Goal: Task Accomplishment & Management: Complete application form

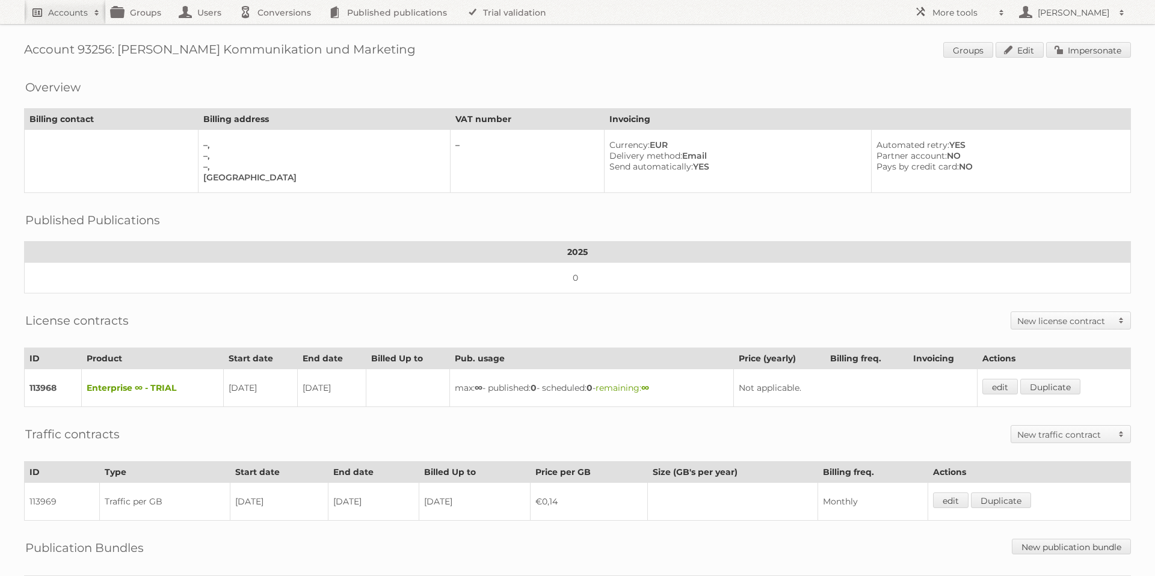
click at [78, 16] on h2 "Accounts" at bounding box center [68, 13] width 40 height 12
type input"] "Bauformat"
click at [277, 31] on input "Search" at bounding box center [286, 40] width 18 height 18
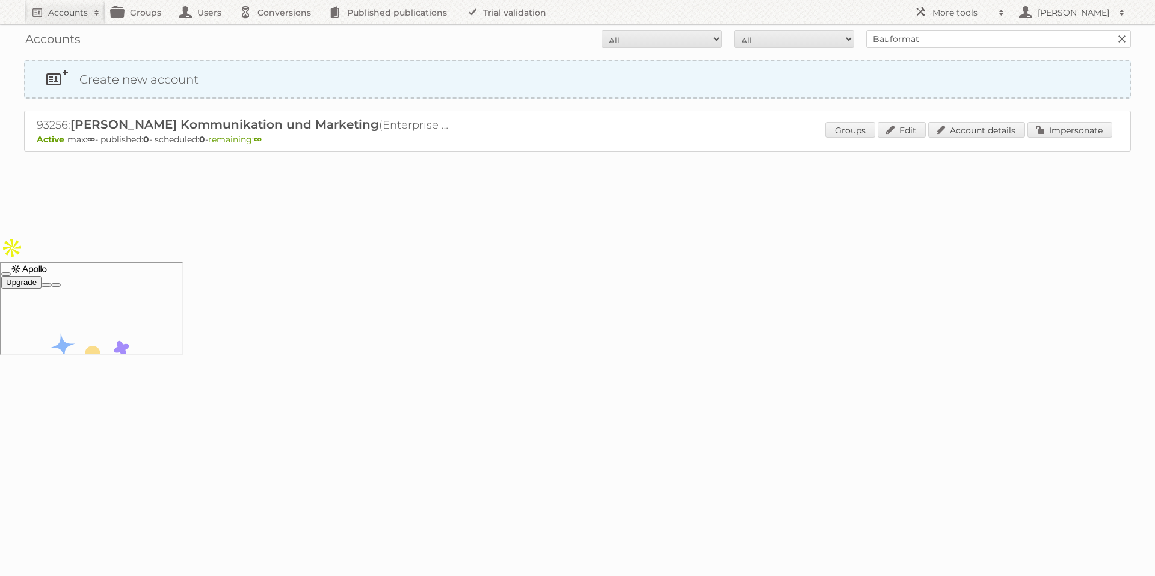
click at [132, 78] on link "Create new account" at bounding box center [577, 79] width 1104 height 36
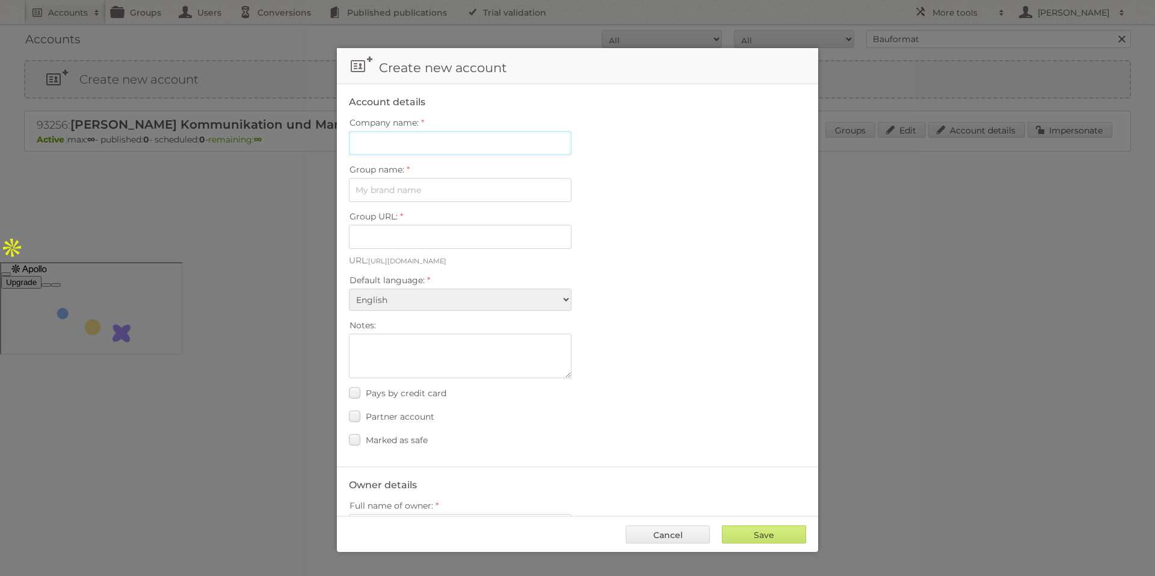
click at [417, 146] on input "Company name:" at bounding box center [460, 143] width 223 height 24
paste input "Bauformat Küchen GmbH & Co. KG"
type input "Bauformat Küchen GmbH & Co. KG"
click at [393, 192] on input "Group name:" at bounding box center [460, 190] width 223 height 24
paste input "Bauformat Küchen GmbH & Co. KG"
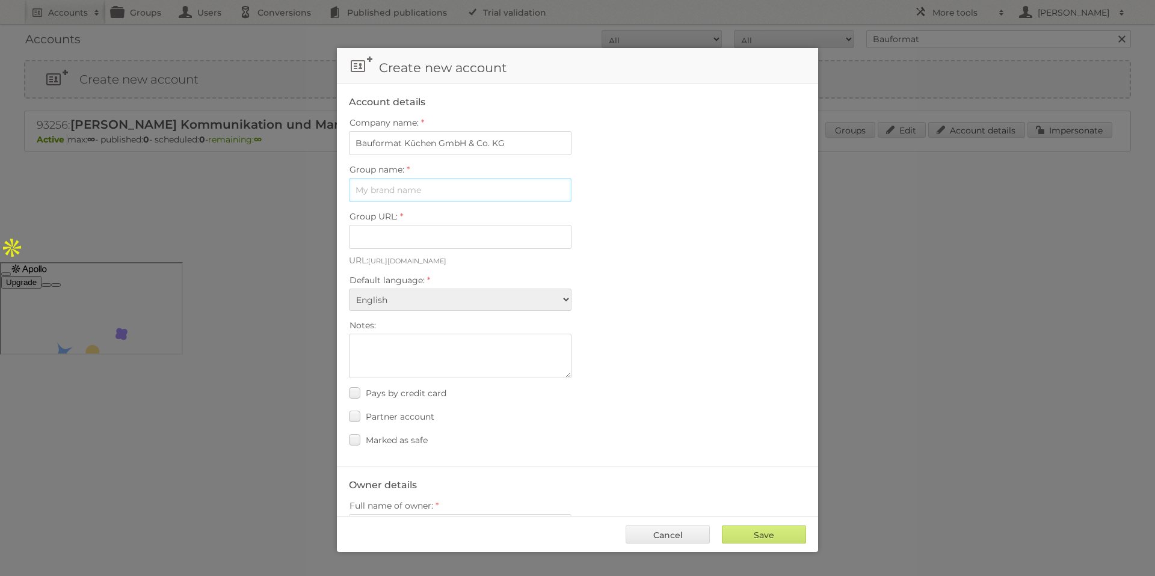
type input "Bauformat Küchen GmbH & Co. KG"
type input "bauformat-kuchen-gmbh-co-kg"
drag, startPoint x: 525, startPoint y: 192, endPoint x: 403, endPoint y: 188, distance: 122.2
click at [403, 188] on input "Bauformat Küchen GmbH & Co. KG" at bounding box center [460, 190] width 223 height 24
type input "Bauformat"
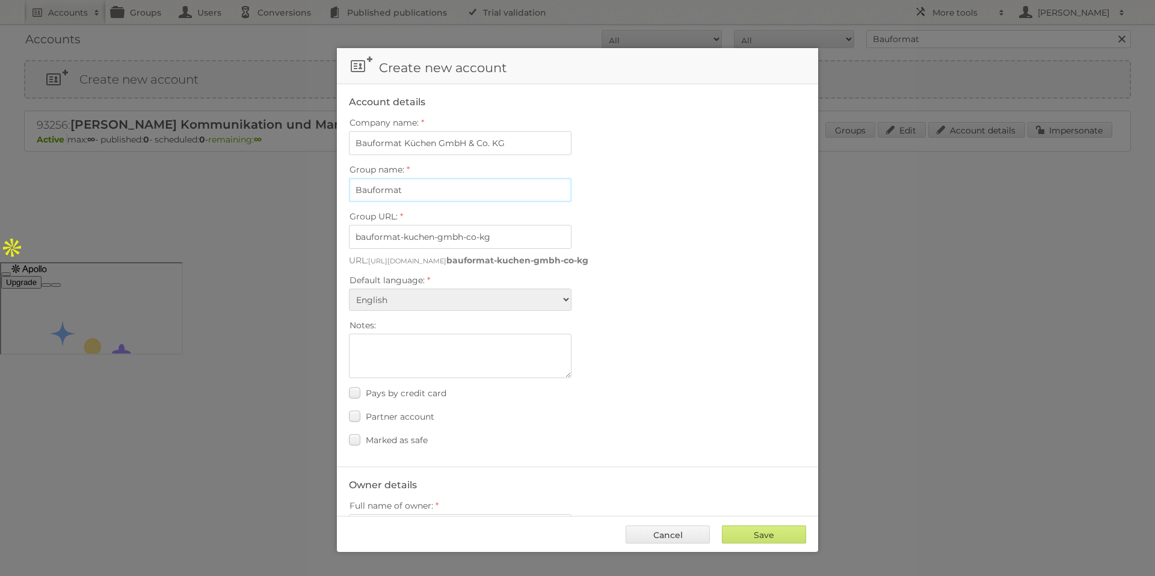
type input "bauformat"
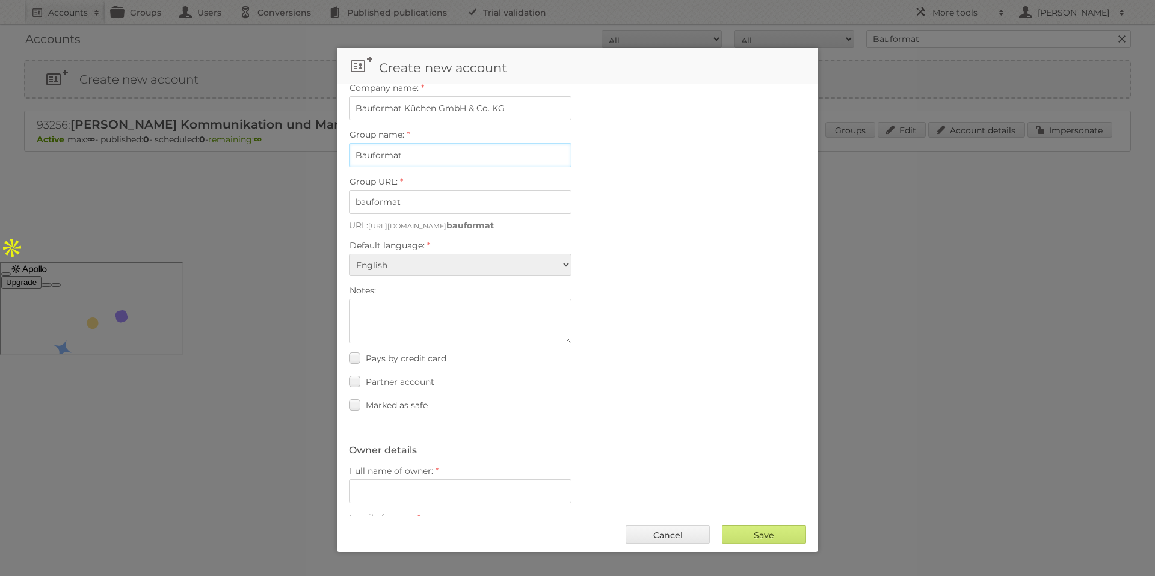
scroll to position [36, 0]
type input "Bauformat"
click at [526, 260] on select "Albanian Arabic Basque Bosnian Bulgarian Catalan Chinese (Simplified) Chinese (…" at bounding box center [460, 264] width 223 height 22
select select "de"
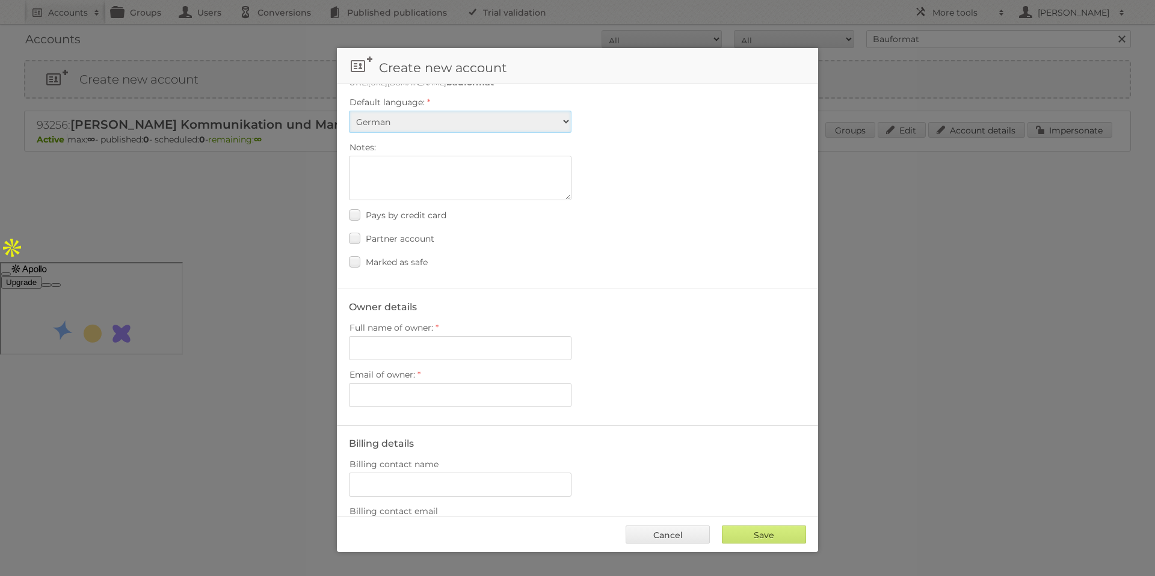
scroll to position [221, 0]
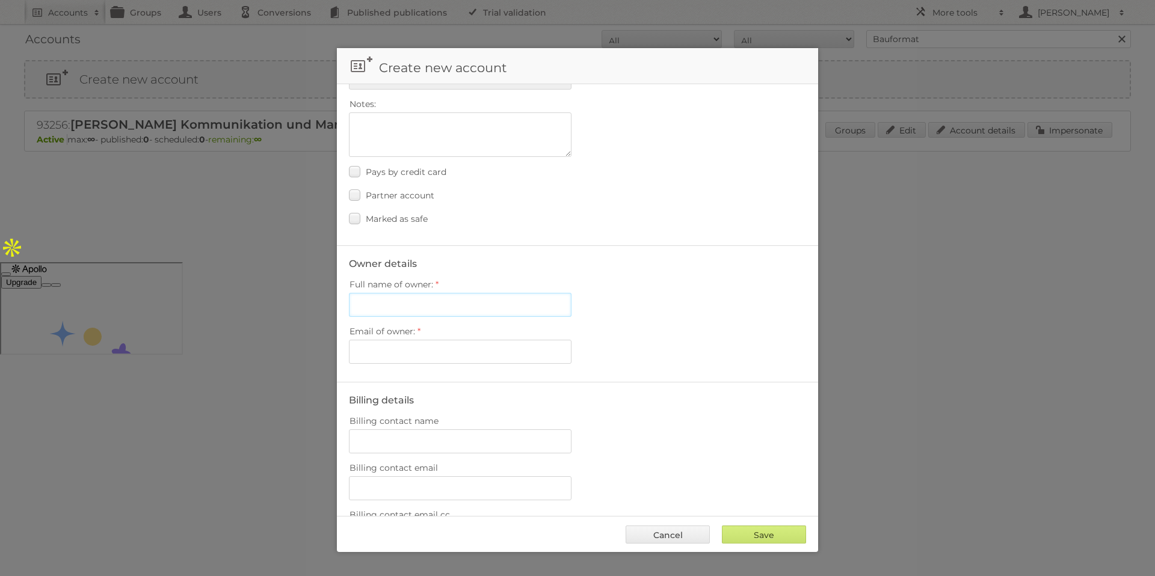
click at [448, 310] on input "Full name of owner:" at bounding box center [460, 305] width 223 height 24
click at [478, 255] on fieldset "Owner details Full name of owner: Email of owner:" at bounding box center [577, 313] width 481 height 137
click at [397, 304] on input "Full name of owner:" at bounding box center [460, 305] width 223 height 24
type input "Franziska"
click at [389, 349] on input "Email of owner:" at bounding box center [460, 352] width 223 height 24
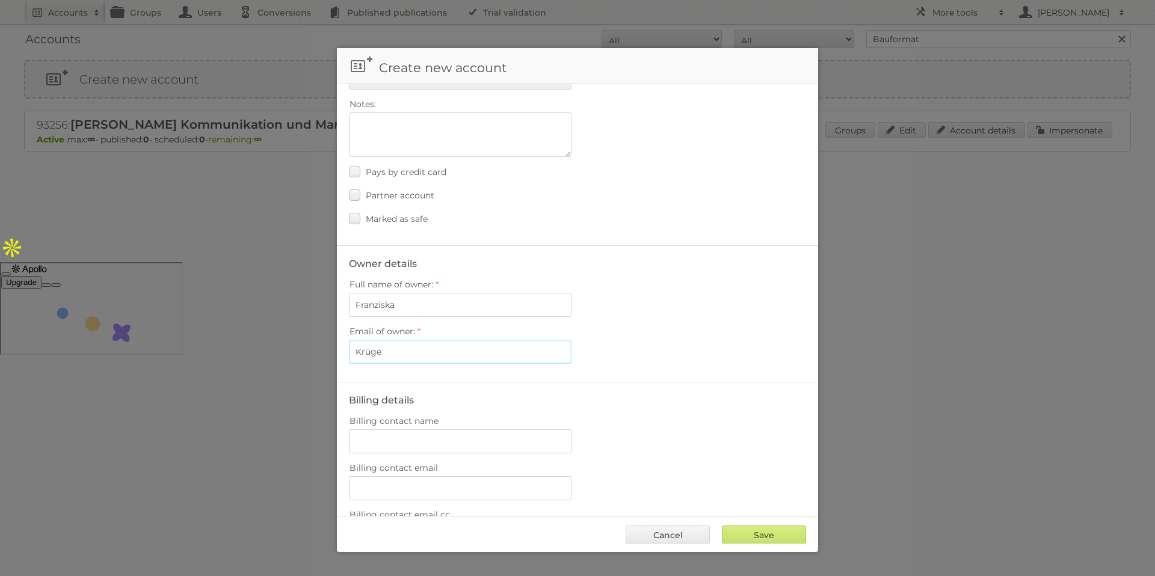
type input "Krüger"
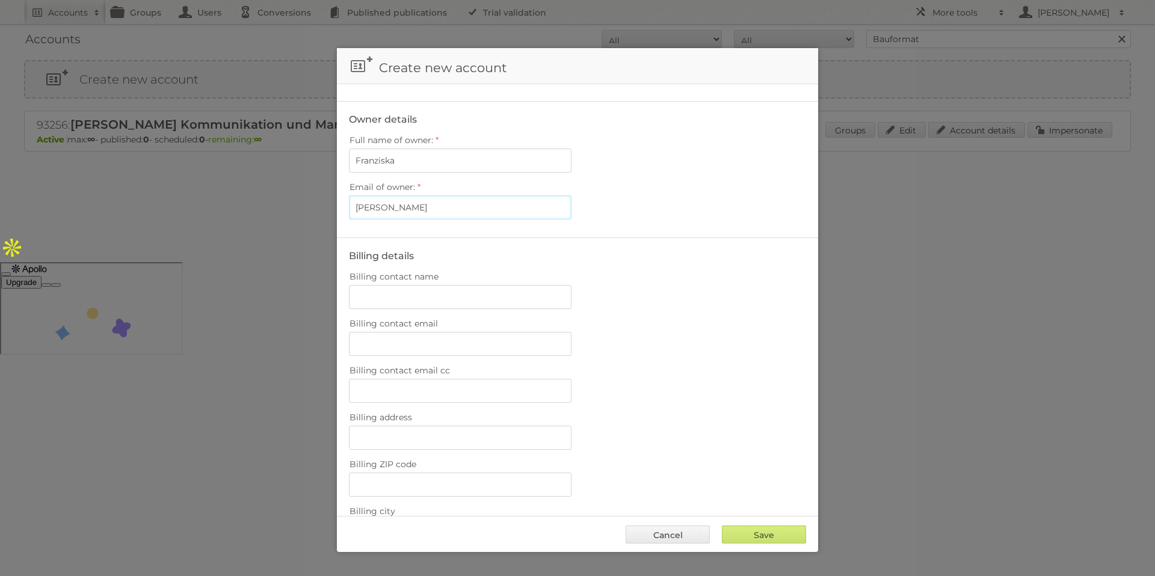
scroll to position [365, 0]
click at [361, 209] on input "Krüger" at bounding box center [460, 208] width 223 height 24
click at [511, 158] on input "Franziska" at bounding box center [460, 161] width 223 height 24
paste input "Krüger"
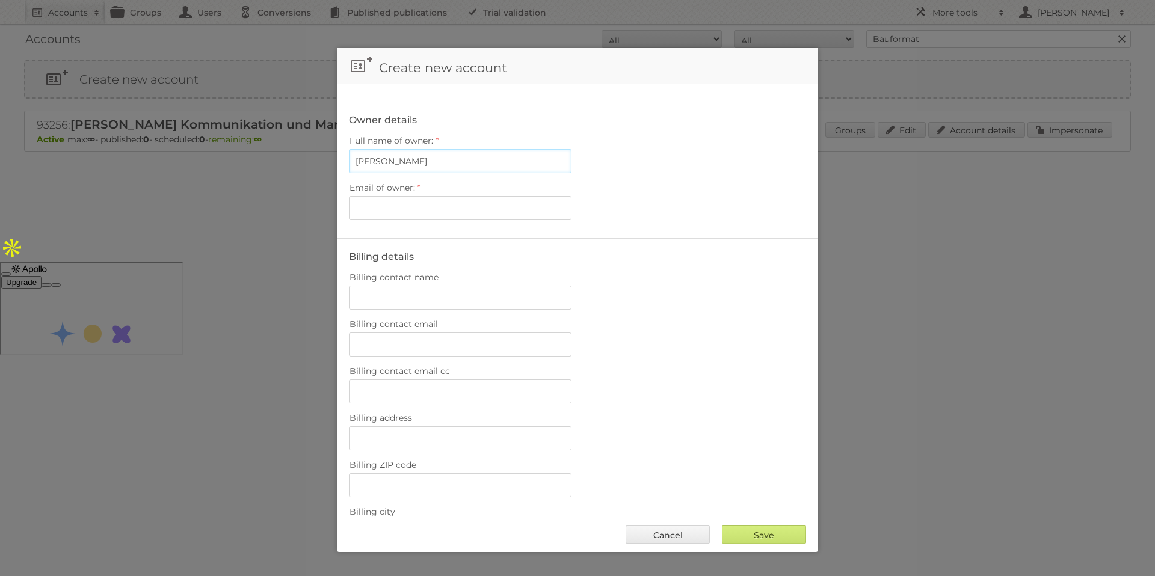
type input "Franziska Krüger"
click at [426, 213] on input "Email of owner:" at bounding box center [460, 208] width 223 height 24
paste input "fkrueger@bauformat.de"
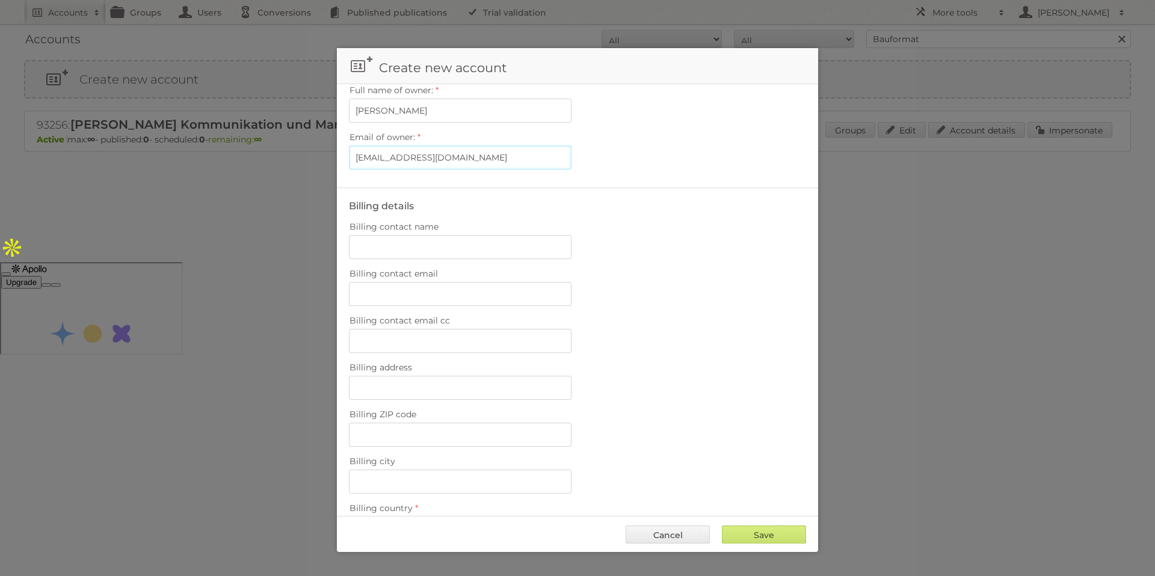
type input "fkrueger@bauformat.de"
click at [402, 242] on input "Billing contact name" at bounding box center [460, 247] width 223 height 24
paste input "[PERSON_NAME]"
type input "[PERSON_NAME]"
click at [373, 291] on input "Billing contact email" at bounding box center [460, 294] width 223 height 24
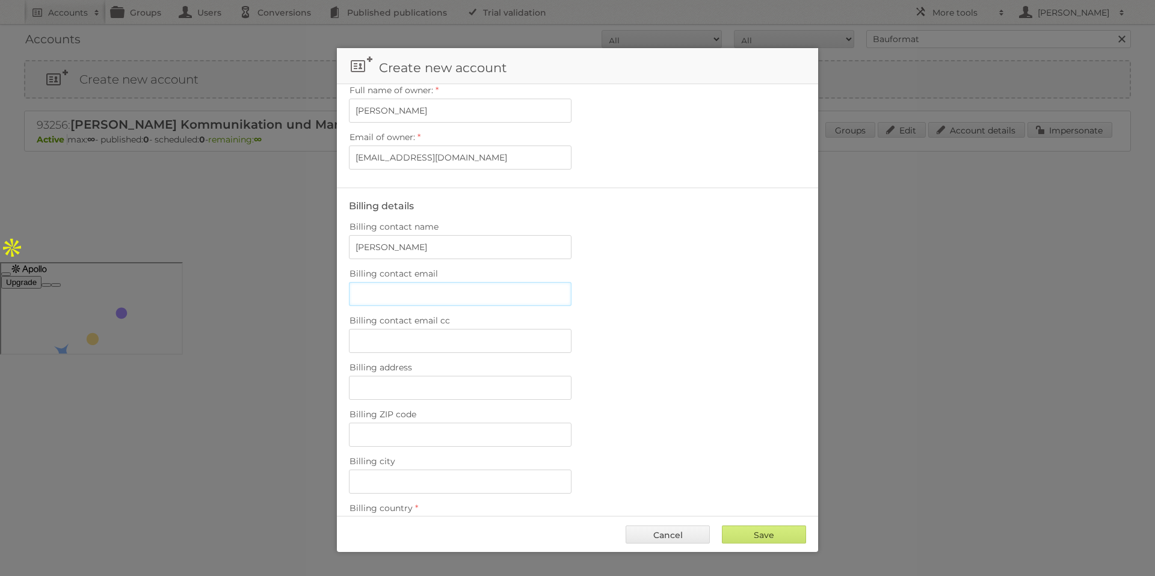
paste input "[EMAIL_ADDRESS][DOMAIN_NAME]"
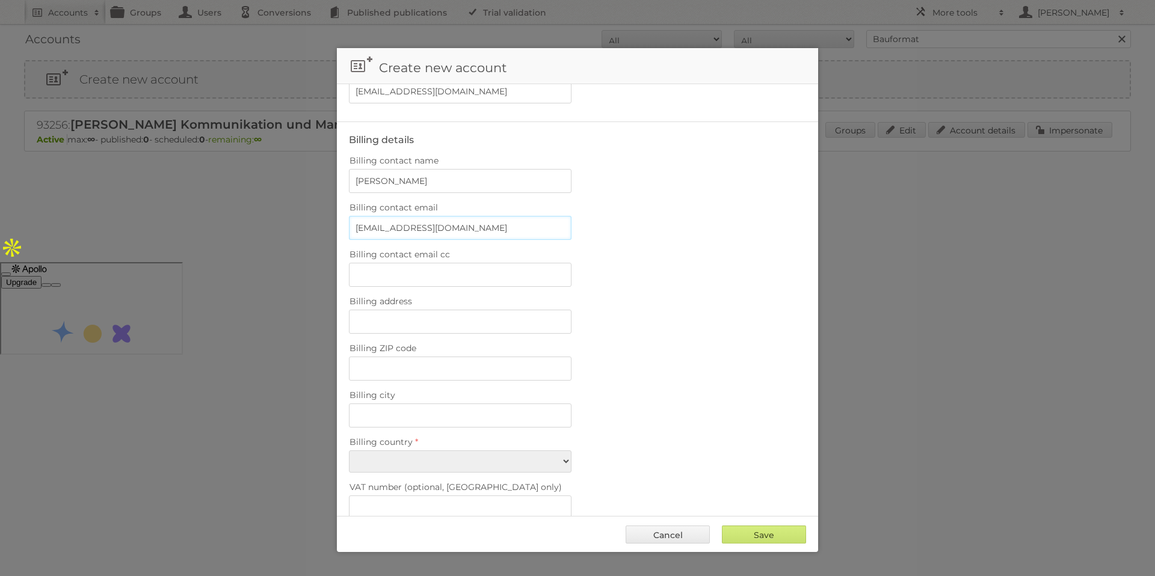
scroll to position [483, 0]
type input "[EMAIL_ADDRESS][DOMAIN_NAME]"
click at [369, 317] on input "Billing address" at bounding box center [460, 321] width 223 height 24
paste input "Kattwinkel 1"
type input "Kattwinkel 1"
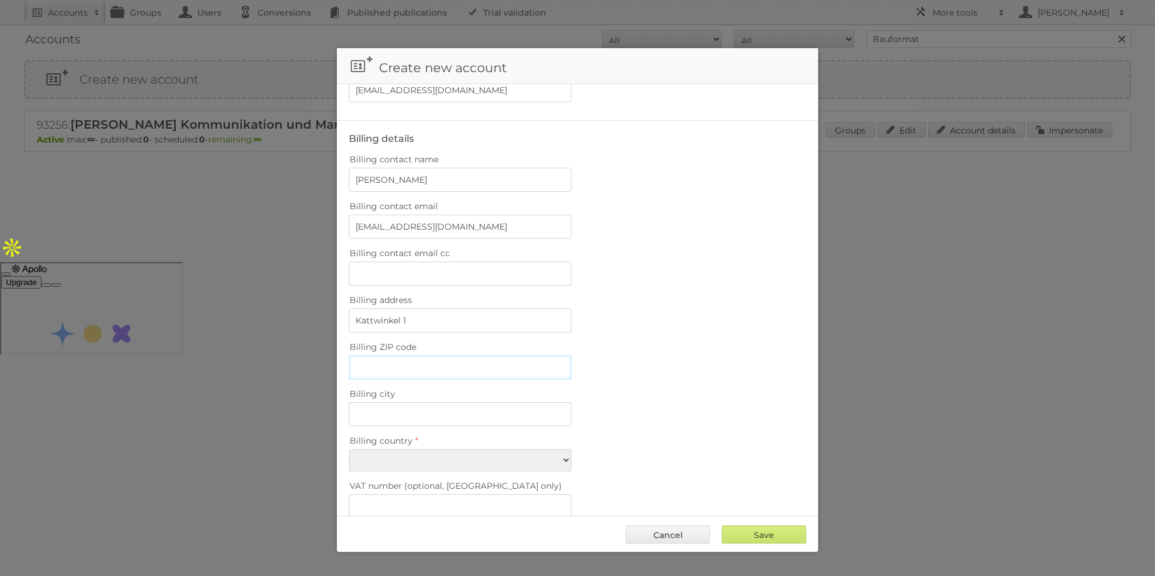
click at [419, 364] on input "Billing ZIP code" at bounding box center [460, 367] width 223 height 24
paste input "32584"
type input "32584"
click at [384, 414] on input "Billing city" at bounding box center [460, 414] width 223 height 24
paste input "Löhne"
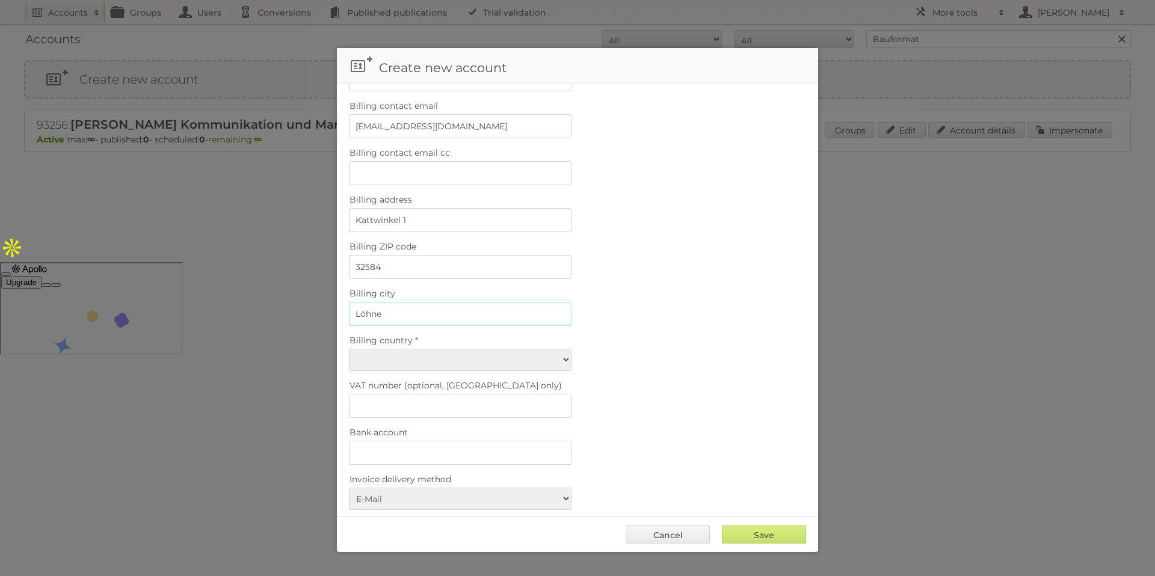
scroll to position [585, 0]
type input "Löhne"
click at [413, 365] on select "Afghanistan Åland Islands Albania Algeria American Samoa Andorra Angola Anguill…" at bounding box center [460, 359] width 223 height 22
select select "DE"
click at [399, 403] on input "VAT number (optional, EU only)" at bounding box center [460, 405] width 223 height 24
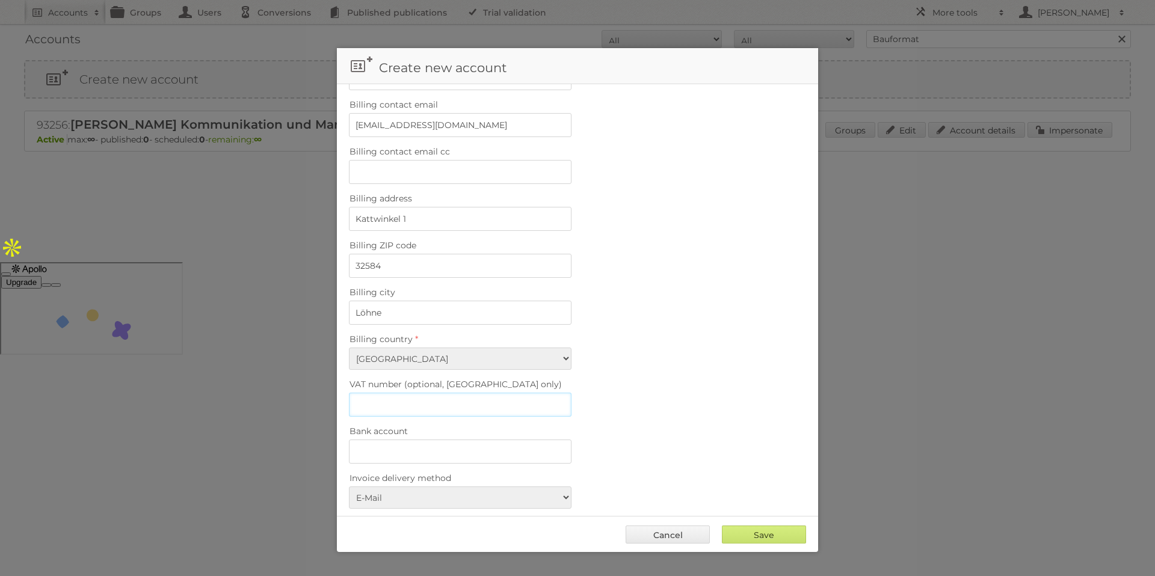
paste input "DE 124323068"
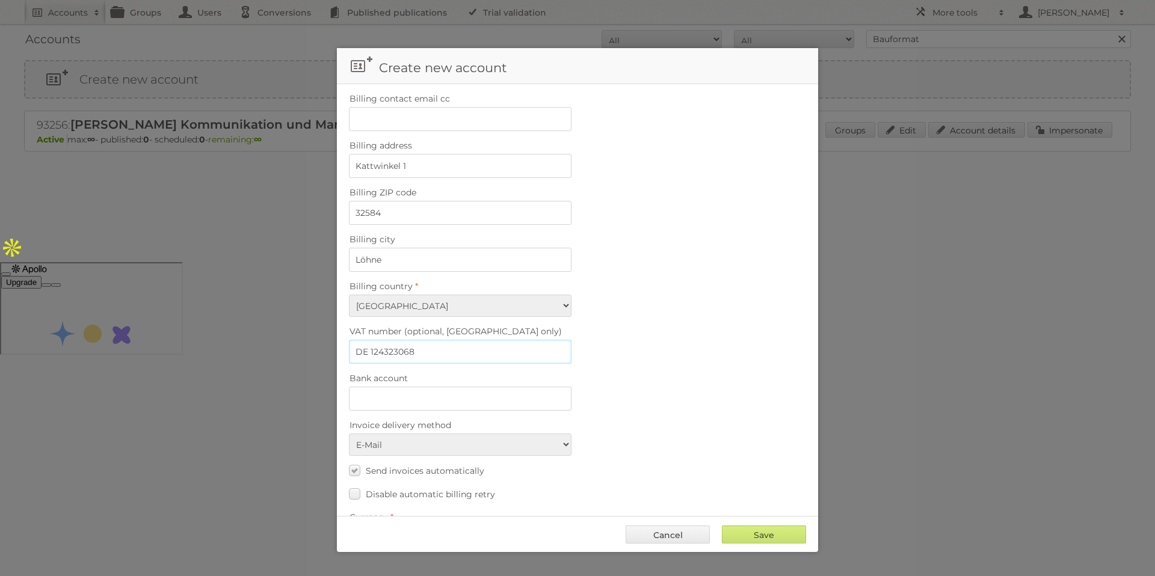
scroll to position [688, 0]
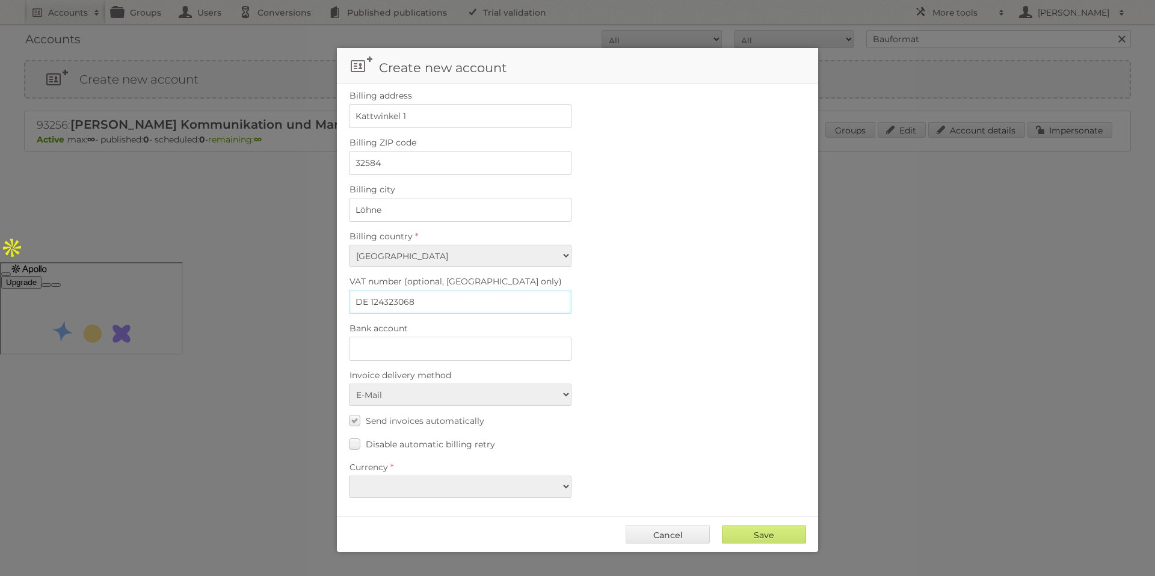
type input "DE 124323068"
click at [461, 481] on select "EUR USD" at bounding box center [460, 487] width 223 height 22
select select "eur"
click at [748, 530] on input "Save" at bounding box center [764, 535] width 84 height 18
type input "..."
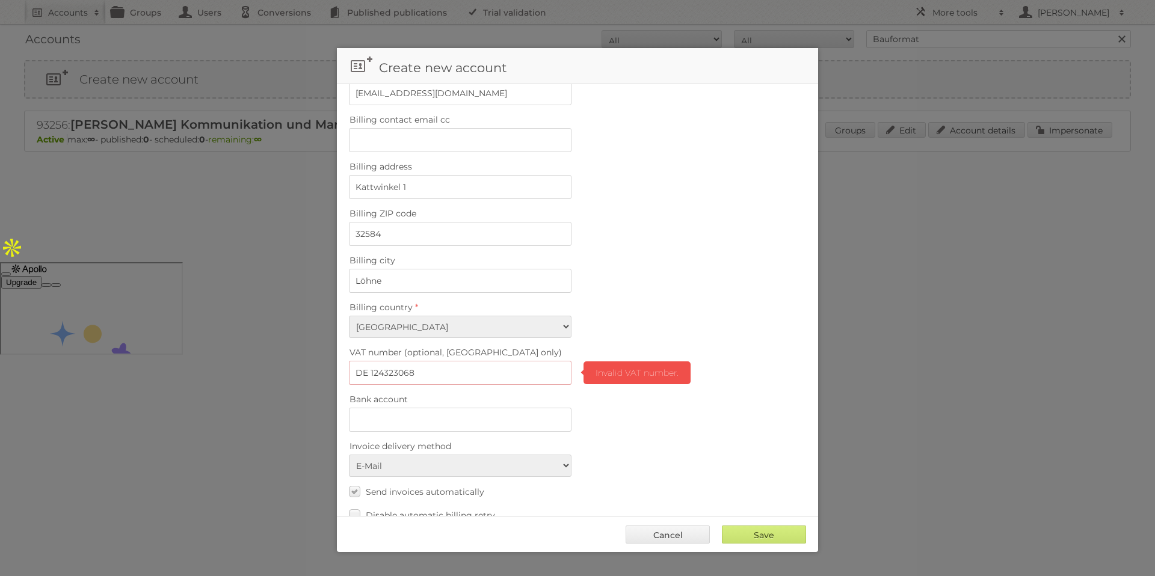
scroll to position [626, 0]
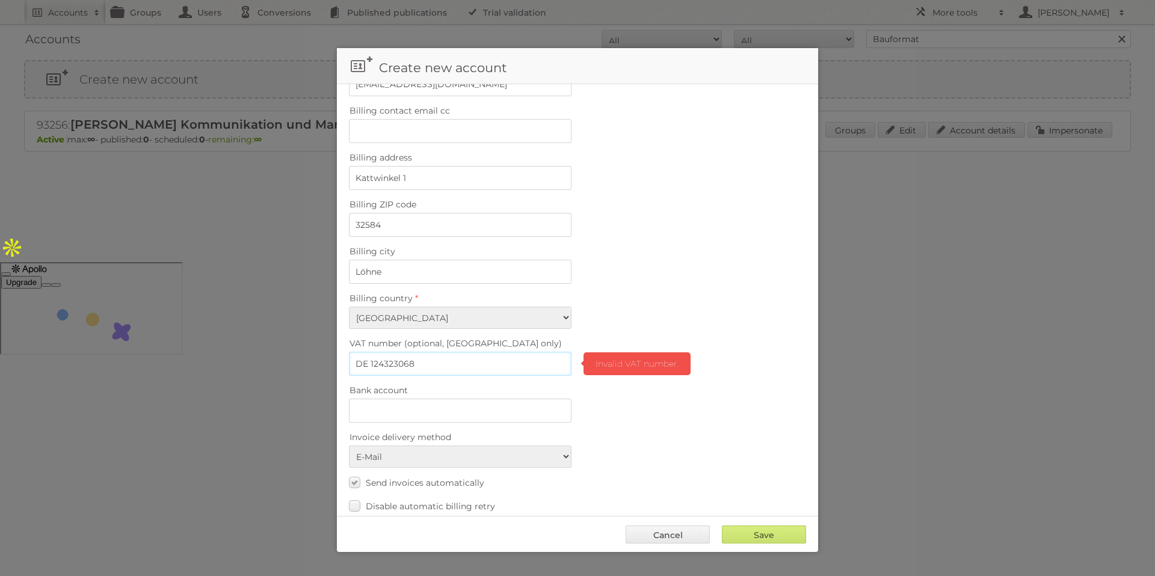
click at [369, 363] on input "DE 124323068" at bounding box center [460, 364] width 223 height 24
type input "DE124323068"
click at [785, 531] on input "Save" at bounding box center [764, 535] width 84 height 18
type input "..."
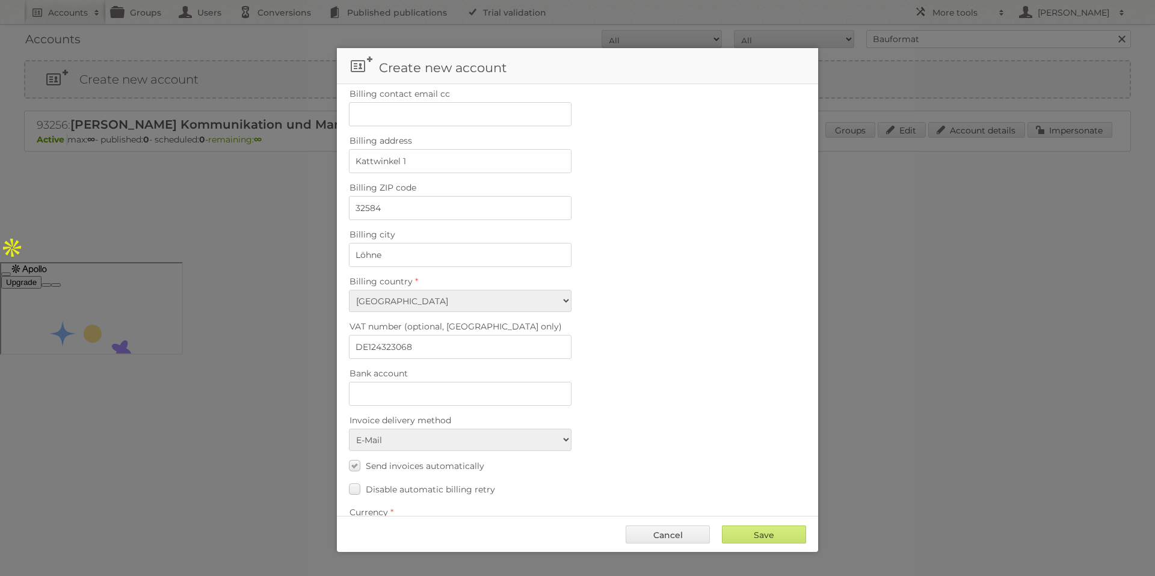
scroll to position [688, 0]
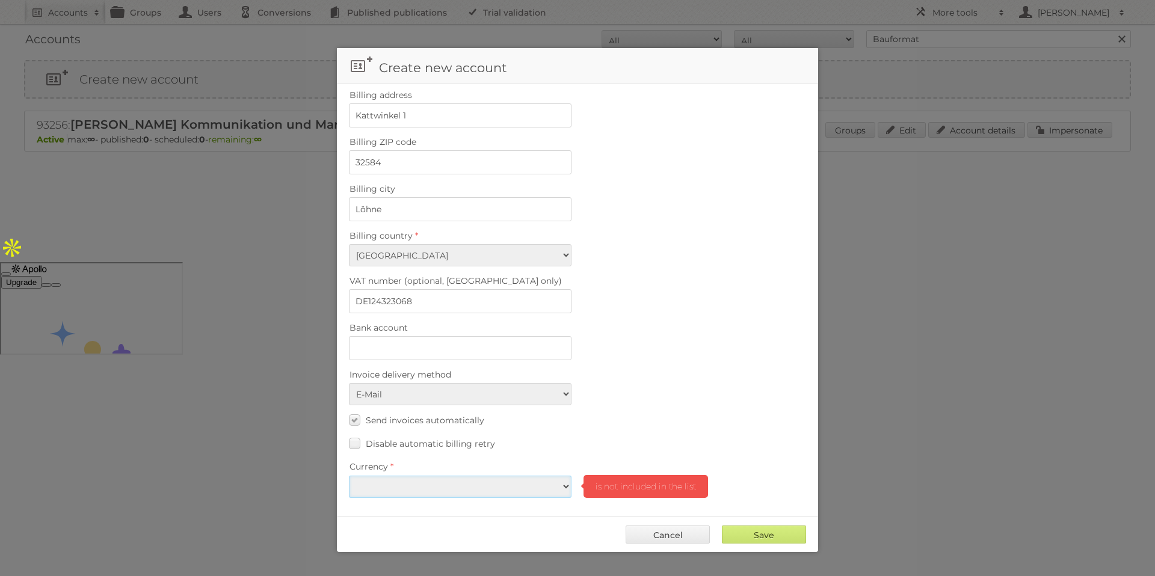
click at [491, 488] on select "EUR USD" at bounding box center [460, 487] width 223 height 22
select select "eur"
click at [760, 537] on input "Save" at bounding box center [764, 535] width 84 height 18
type input "Save"
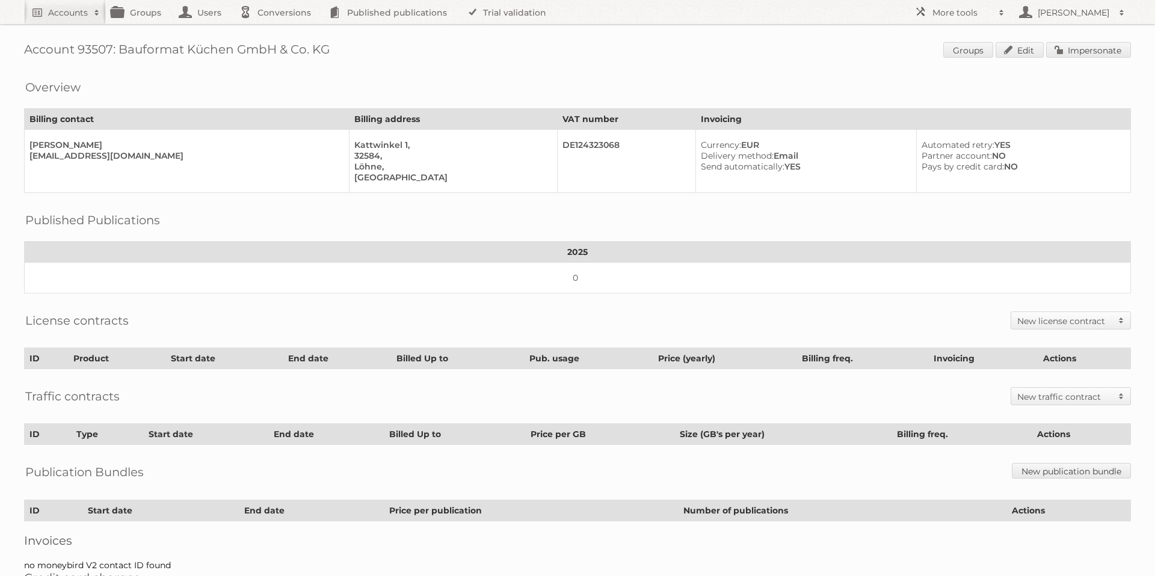
click at [1039, 322] on h2 "New license contract" at bounding box center [1064, 321] width 95 height 12
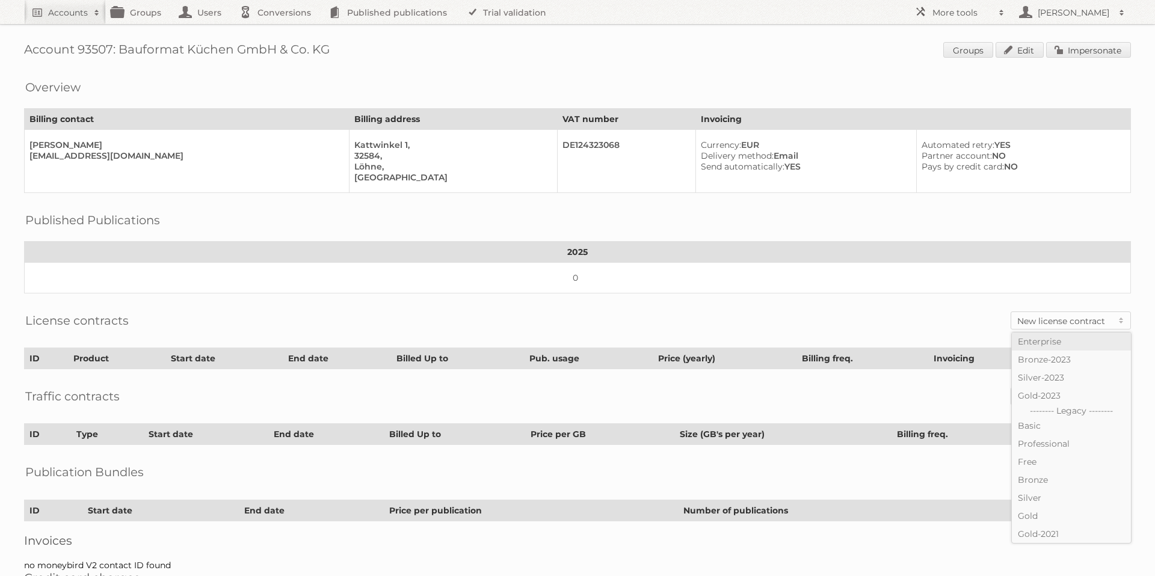
click at [1038, 339] on link "Enterprise" at bounding box center [1071, 342] width 119 height 18
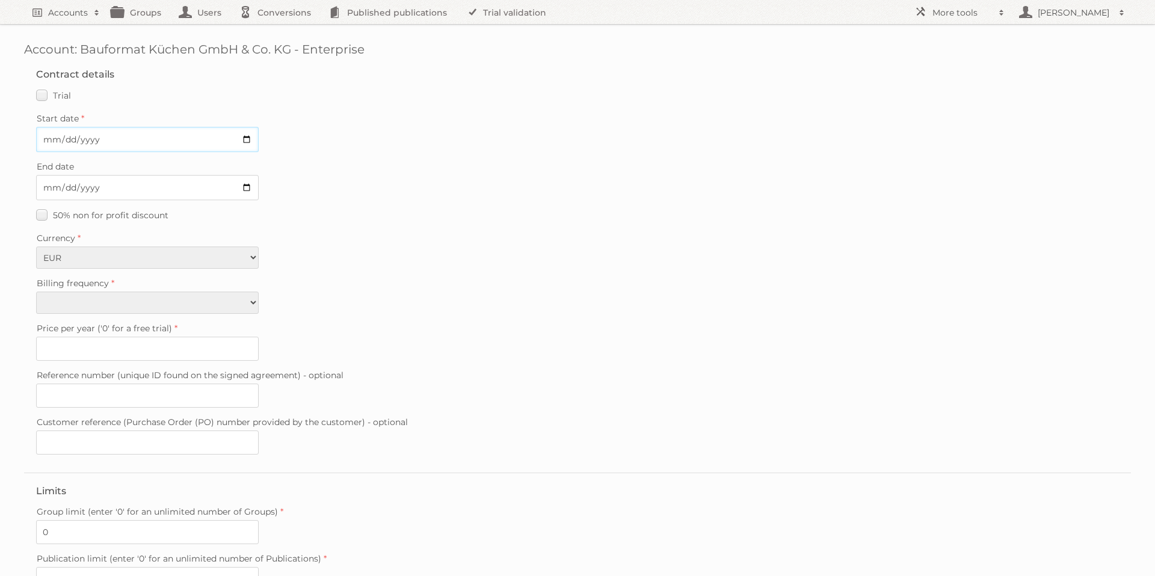
click at [155, 140] on input "Start date" at bounding box center [147, 139] width 223 height 25
click at [245, 140] on input "Start date" at bounding box center [147, 139] width 223 height 25
type input "2025-08-15"
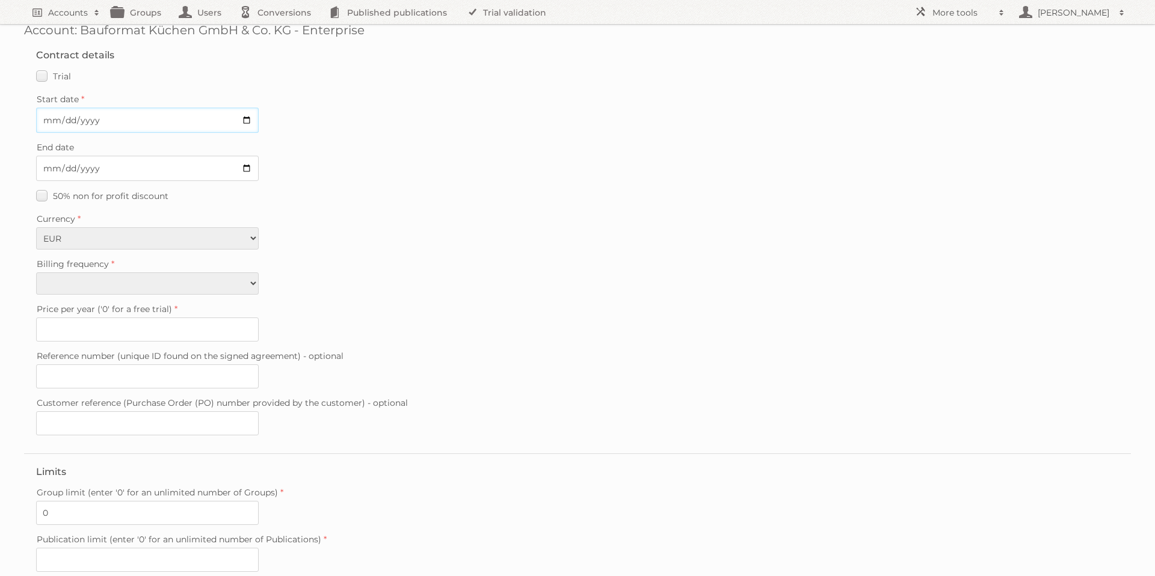
scroll to position [22, 0]
click at [233, 277] on select "Monthly Quarterly Yearly Every 2 years" at bounding box center [147, 281] width 223 height 22
select select "yearly"
type input "0"
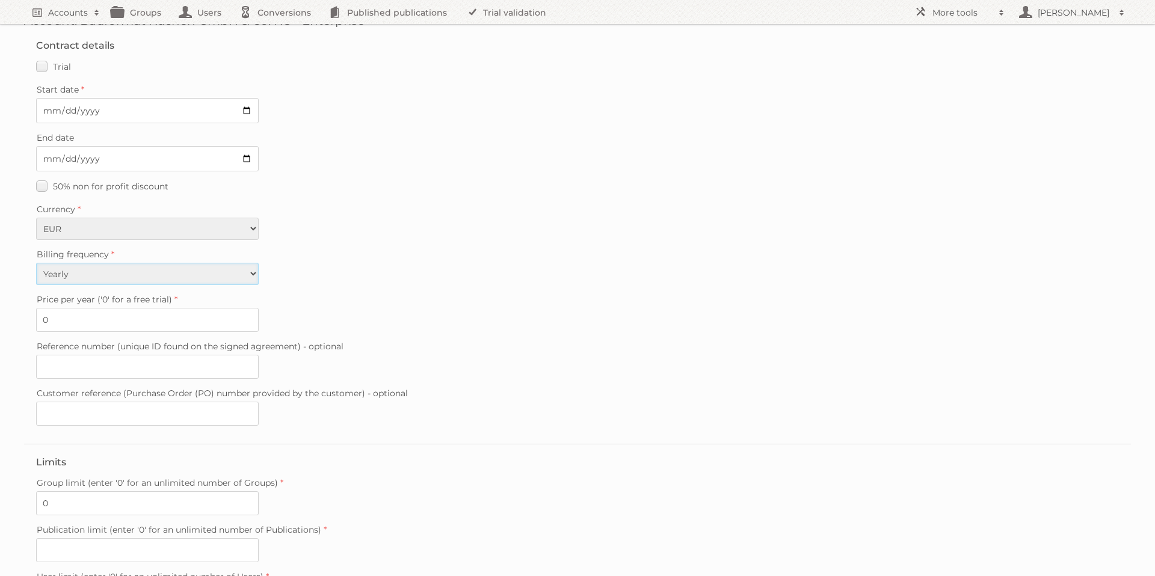
scroll to position [31, 0]
click at [95, 318] on input "0" at bounding box center [147, 318] width 223 height 24
type input "15500"
click at [397, 323] on div "Price per year ('0' for a free trial) 15500" at bounding box center [577, 309] width 1083 height 41
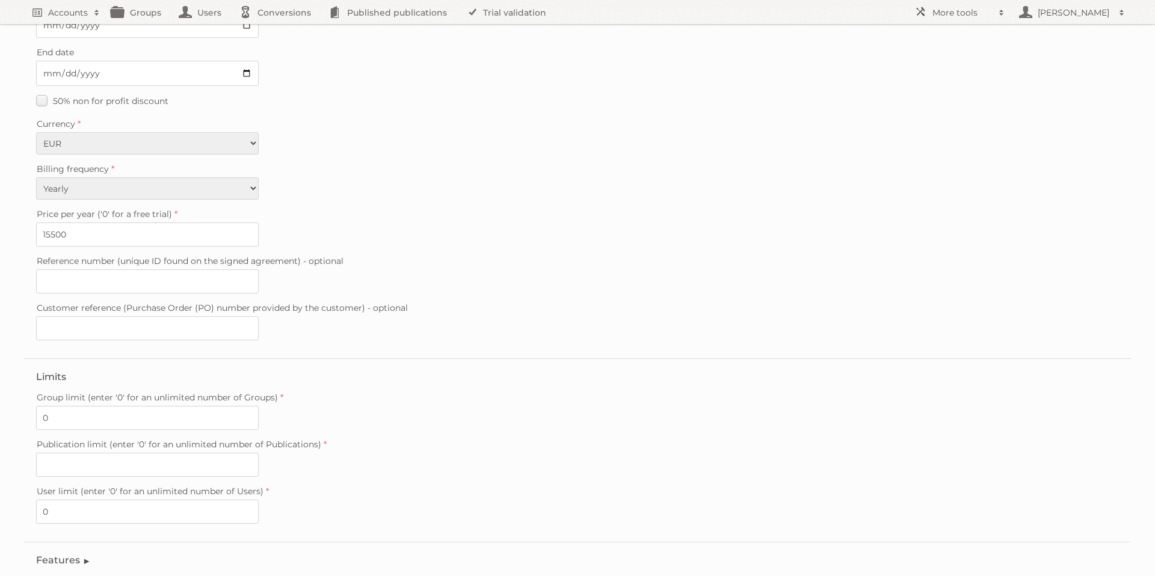
scroll to position [115, 0]
click at [93, 285] on input "Reference number (unique ID found on the signed agreement) - optional" at bounding box center [147, 280] width 223 height 24
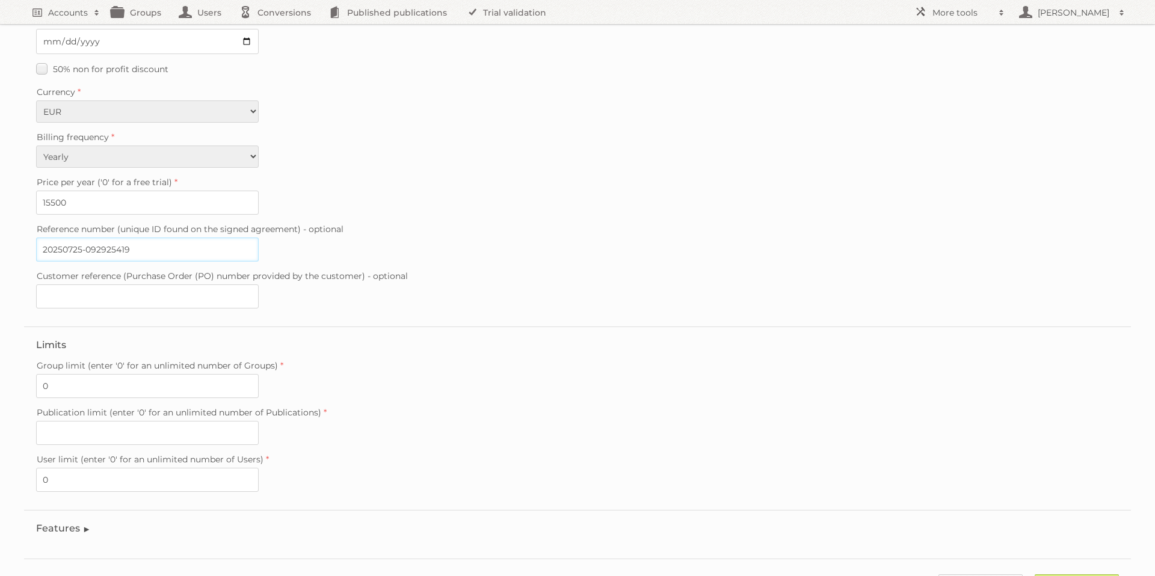
scroll to position [201, 0]
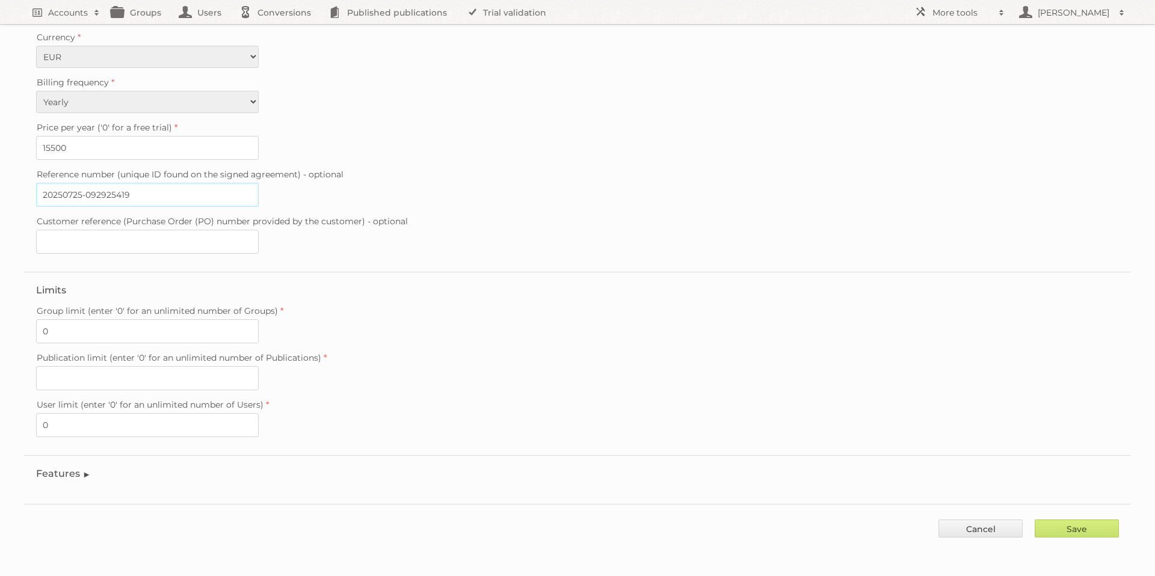
type input "20250725-092925419"
click at [117, 331] on input "0" at bounding box center [147, 331] width 223 height 24
type input "1"
click at [125, 383] on input "Publication limit (enter '0' for an unlimited number of Publications)" at bounding box center [147, 378] width 223 height 24
type input "0"
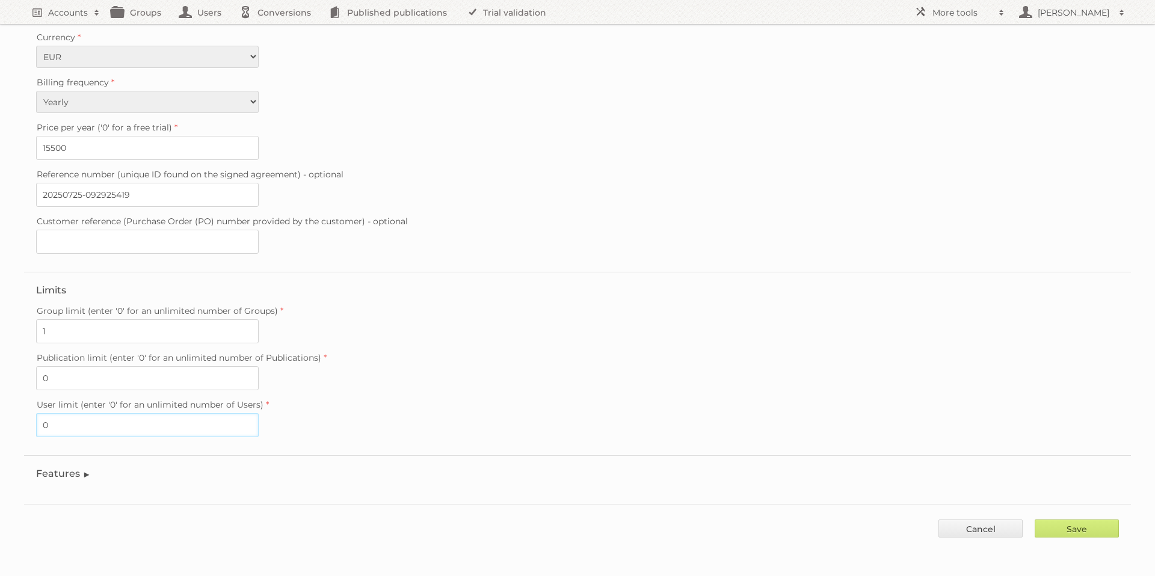
click at [100, 426] on input "0" at bounding box center [147, 425] width 223 height 24
type input "5"
click at [81, 474] on legend "Features" at bounding box center [63, 473] width 55 height 11
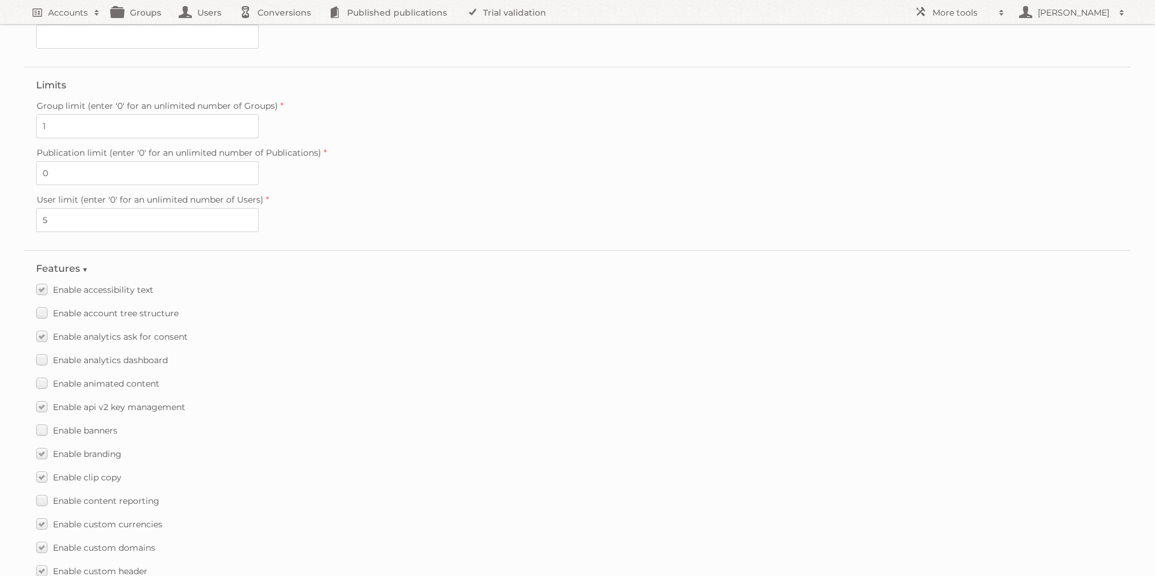
scroll to position [408, 0]
click at [42, 310] on label "Enable account tree structure" at bounding box center [107, 310] width 143 height 17
click at [0, 0] on input "Enable account tree structure" at bounding box center [0, 0] width 0 height 0
click at [42, 355] on label "Enable analytics dashboard" at bounding box center [102, 357] width 132 height 17
click at [0, 0] on input "Enable analytics dashboard" at bounding box center [0, 0] width 0 height 0
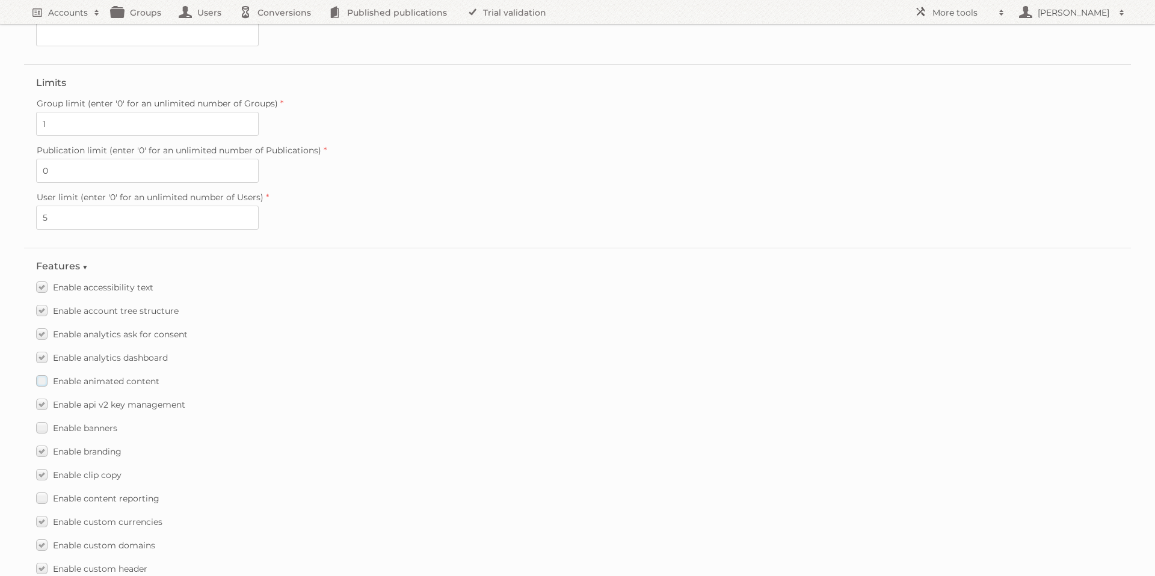
click at [41, 381] on label "Enable animated content" at bounding box center [97, 380] width 123 height 17
click at [0, 0] on input "Enable animated content" at bounding box center [0, 0] width 0 height 0
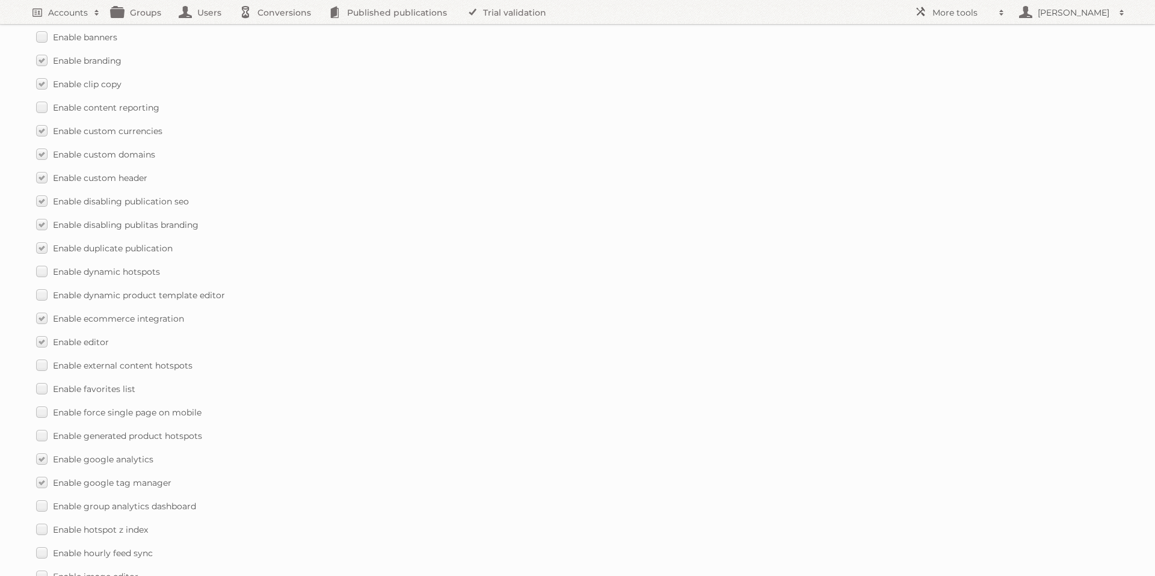
scroll to position [800, 0]
click at [40, 365] on label "Enable external content hotspots" at bounding box center [114, 364] width 156 height 17
click at [0, 0] on input "Enable external content hotspots" at bounding box center [0, 0] width 0 height 0
click at [40, 389] on label "Enable favorites list" at bounding box center [85, 388] width 99 height 17
click at [0, 0] on input "Enable favorites list" at bounding box center [0, 0] width 0 height 0
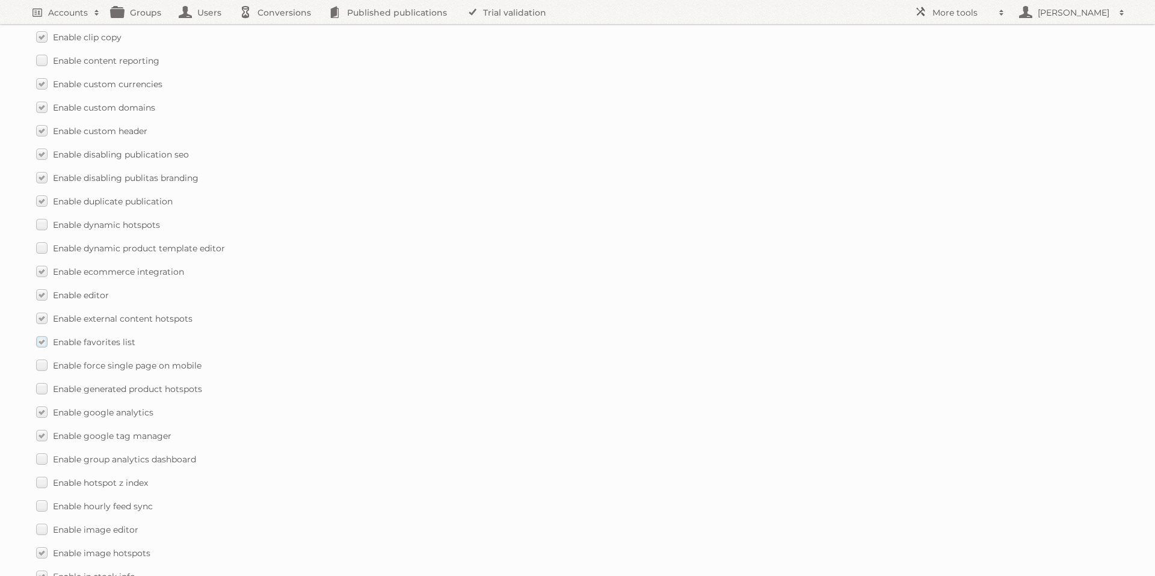
scroll to position [860, 0]
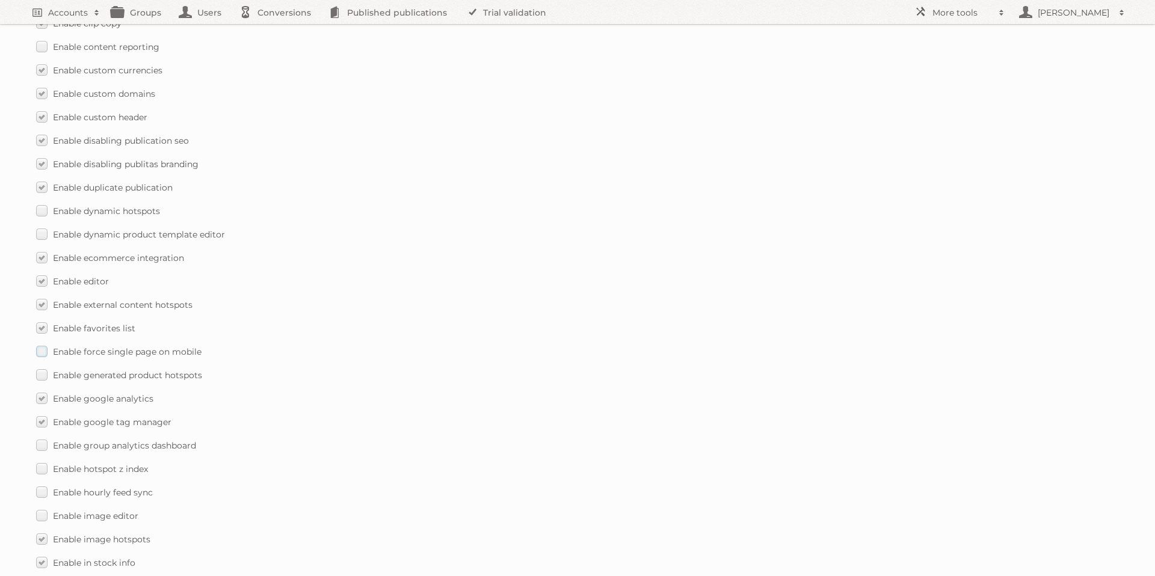
click at [43, 355] on label "Enable force single page on mobile" at bounding box center [118, 351] width 165 height 17
click at [0, 0] on input "Enable force single page on mobile" at bounding box center [0, 0] width 0 height 0
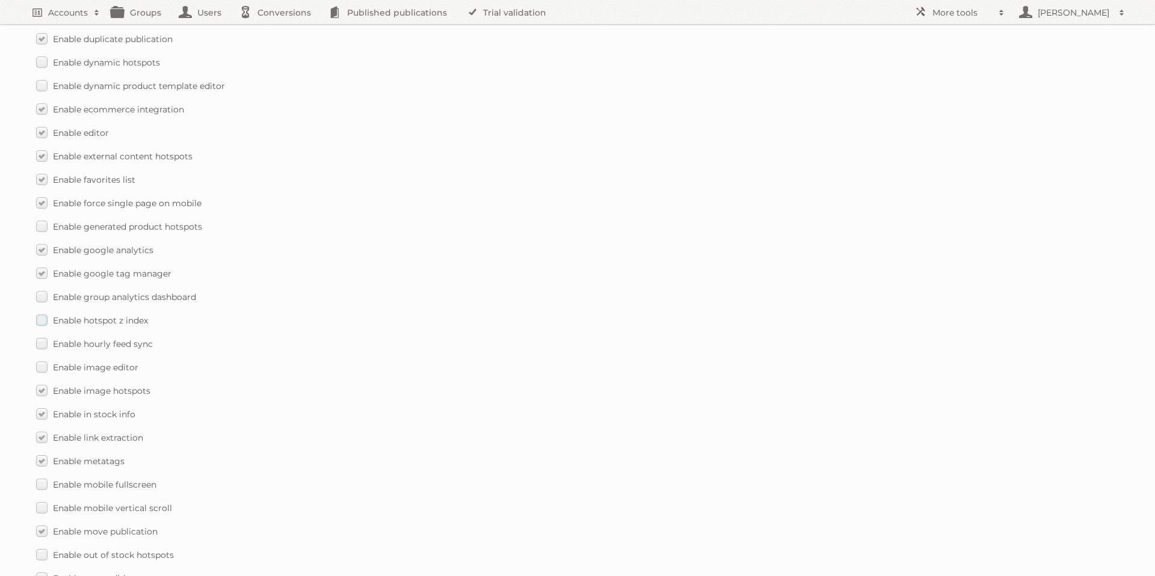
click at [43, 320] on label "Enable hotspot z index" at bounding box center [92, 320] width 112 height 17
click at [0, 0] on input "Enable hotspot z index" at bounding box center [0, 0] width 0 height 0
click at [40, 345] on label "Enable hourly feed sync" at bounding box center [94, 343] width 117 height 17
click at [0, 0] on input "Enable hourly feed sync" at bounding box center [0, 0] width 0 height 0
click at [40, 366] on label "Enable image editor" at bounding box center [87, 367] width 102 height 17
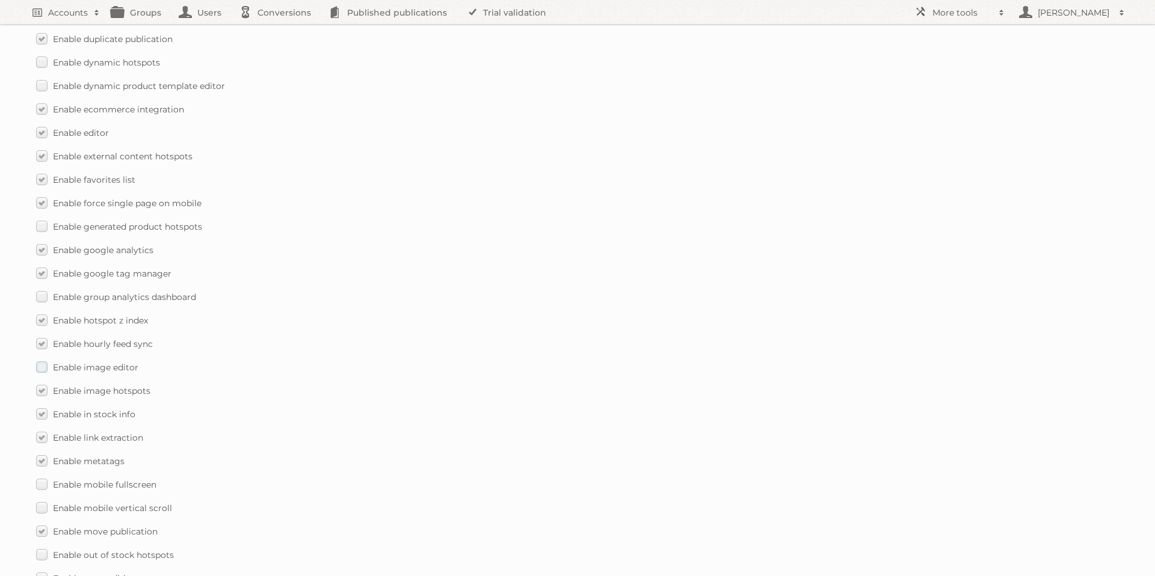
click at [0, 0] on input "Enable image editor" at bounding box center [0, 0] width 0 height 0
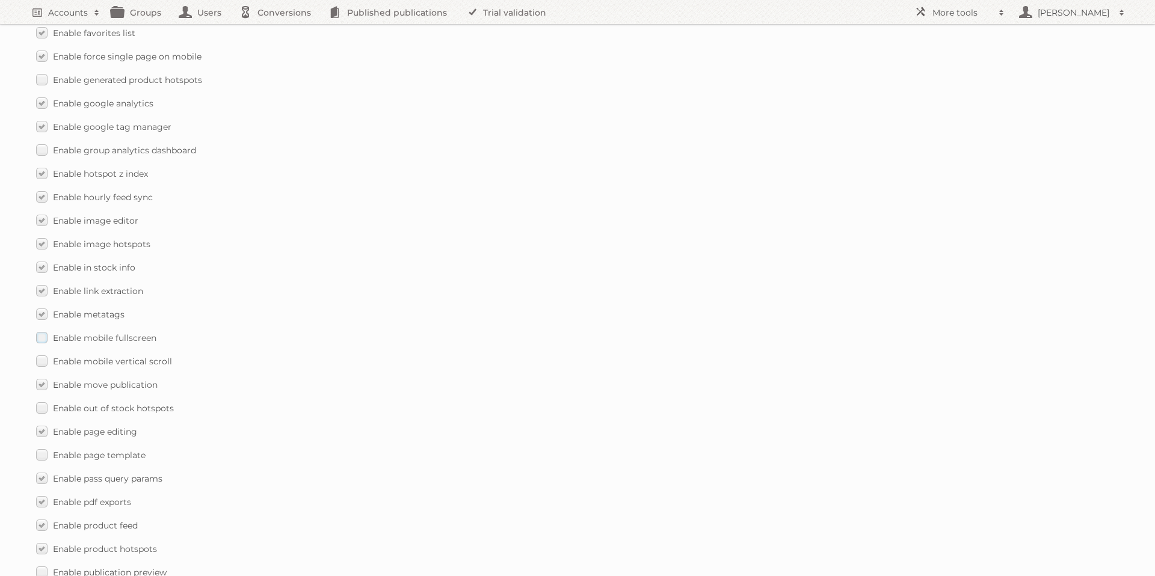
click at [44, 338] on label "Enable mobile fullscreen" at bounding box center [96, 337] width 120 height 17
click at [0, 0] on input "Enable mobile fullscreen" at bounding box center [0, 0] width 0 height 0
click at [44, 362] on label "Enable mobile vertical scroll" at bounding box center [104, 360] width 136 height 17
click at [0, 0] on input "Enable mobile vertical scroll" at bounding box center [0, 0] width 0 height 0
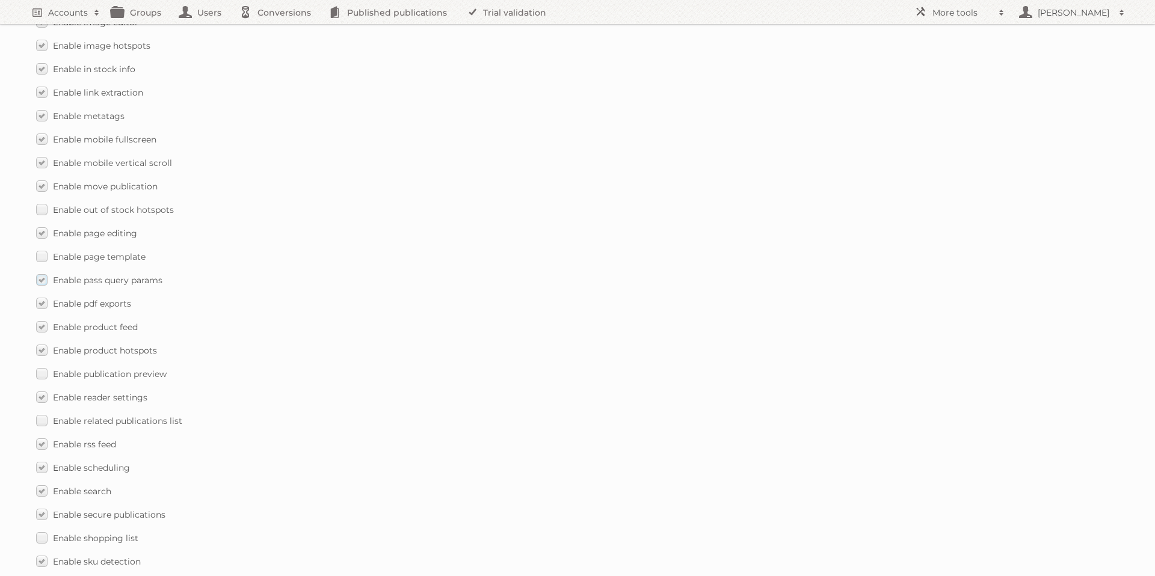
scroll to position [1359, 0]
click at [42, 368] on label "Enable publication preview" at bounding box center [101, 368] width 131 height 17
click at [0, 0] on input "Enable publication preview" at bounding box center [0, 0] width 0 height 0
click at [45, 324] on label "Enable related publications list" at bounding box center [109, 321] width 146 height 17
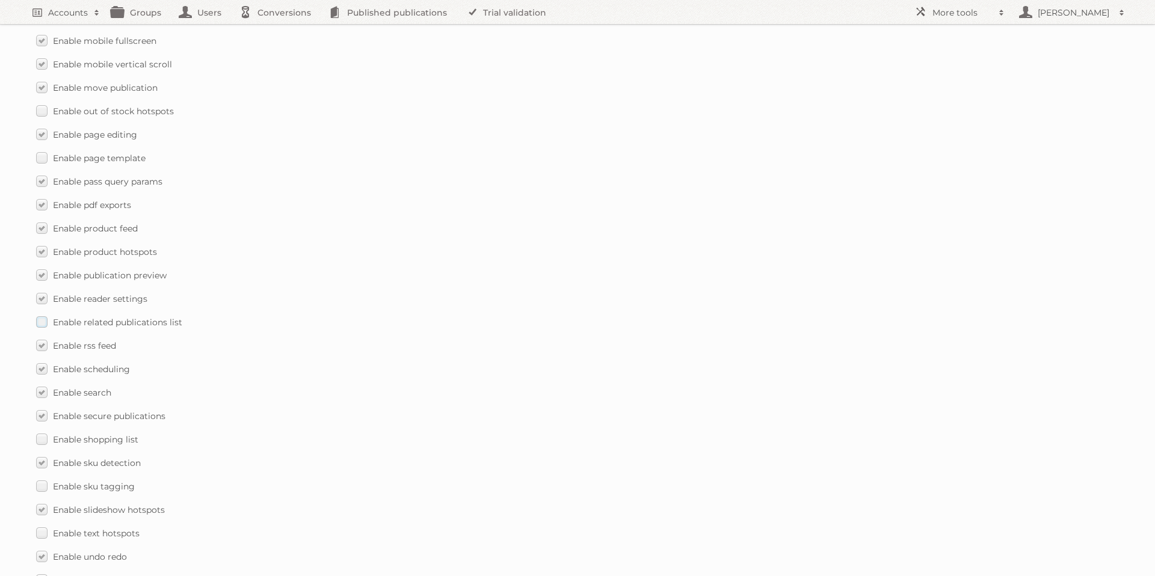
click at [0, 0] on input "Enable related publications list" at bounding box center [0, 0] width 0 height 0
click at [42, 367] on label "Enable shopping list" at bounding box center [87, 367] width 102 height 17
click at [0, 0] on input "Enable shopping list" at bounding box center [0, 0] width 0 height 0
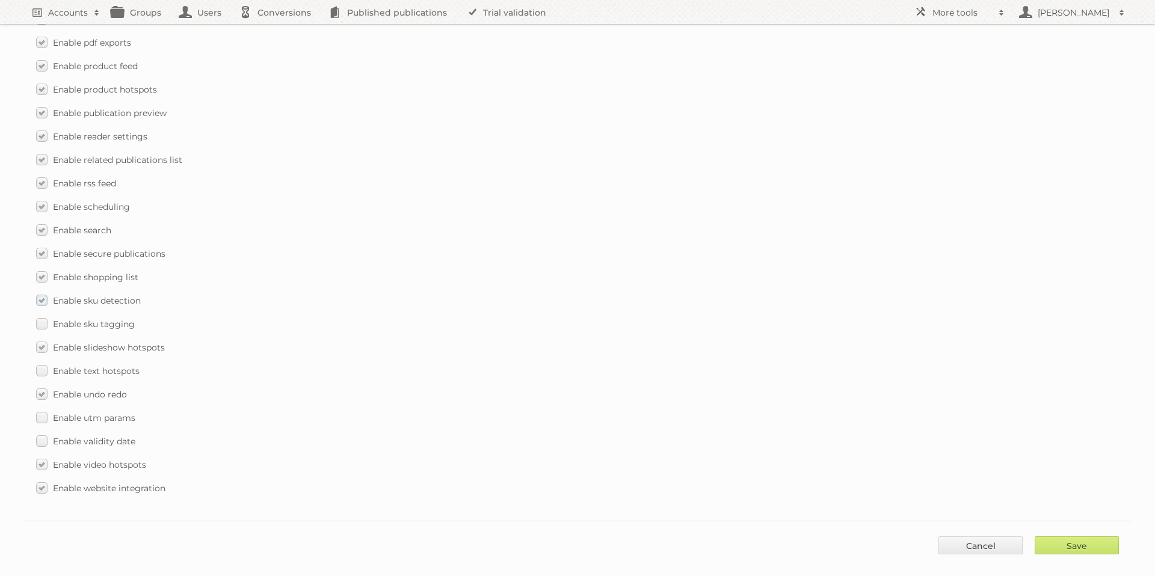
scroll to position [1621, 0]
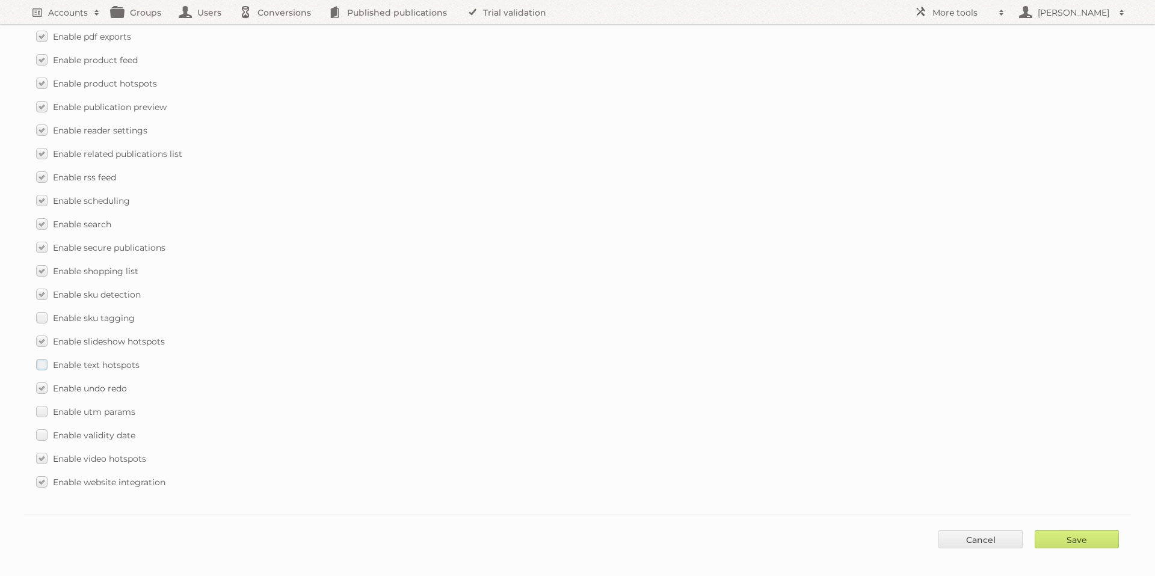
click at [44, 365] on label "Enable text hotspots" at bounding box center [87, 364] width 103 height 17
click at [0, 0] on input "Enable text hotspots" at bounding box center [0, 0] width 0 height 0
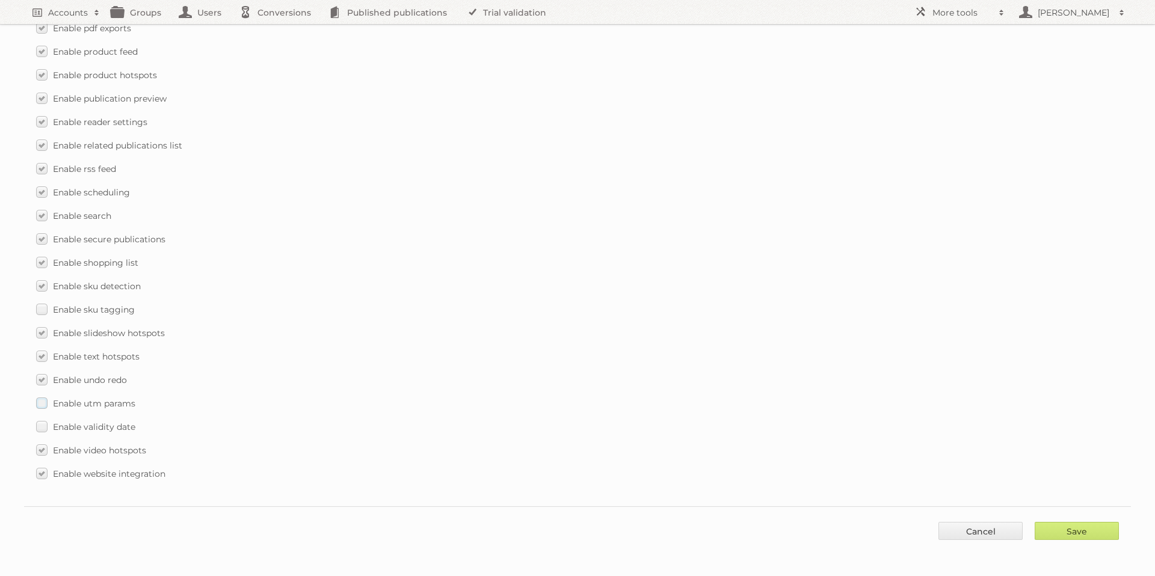
scroll to position [1632, 0]
click at [1079, 529] on input "Save" at bounding box center [1077, 529] width 84 height 18
type input "..."
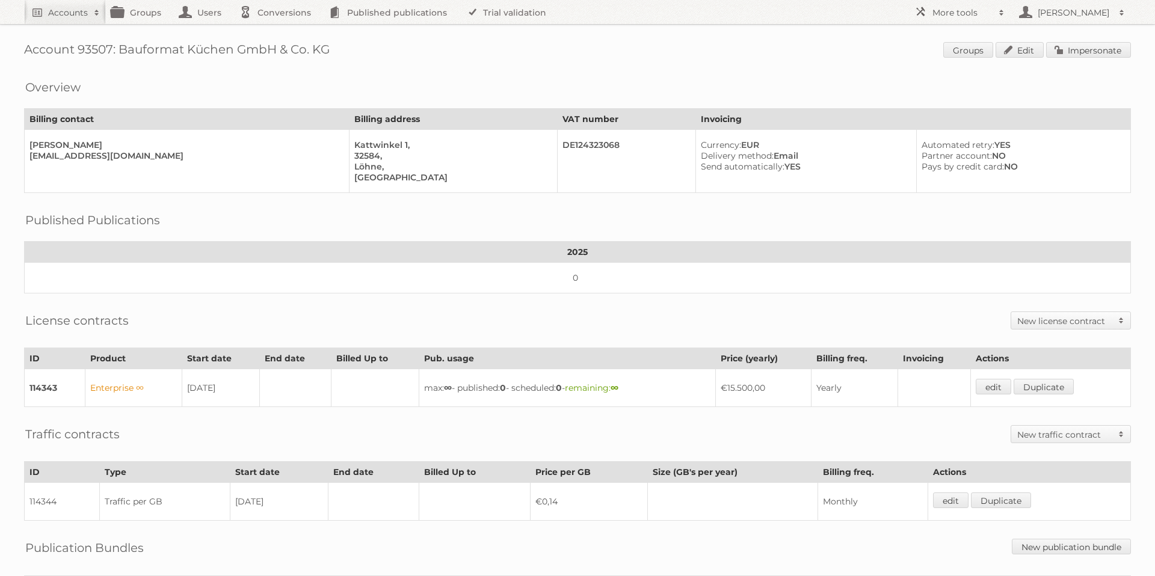
click at [88, 54] on h1 "Account 93507: Bauformat Küchen GmbH & Co. KG Groups Edit Impersonate" at bounding box center [577, 51] width 1107 height 18
